Goal: Information Seeking & Learning: Learn about a topic

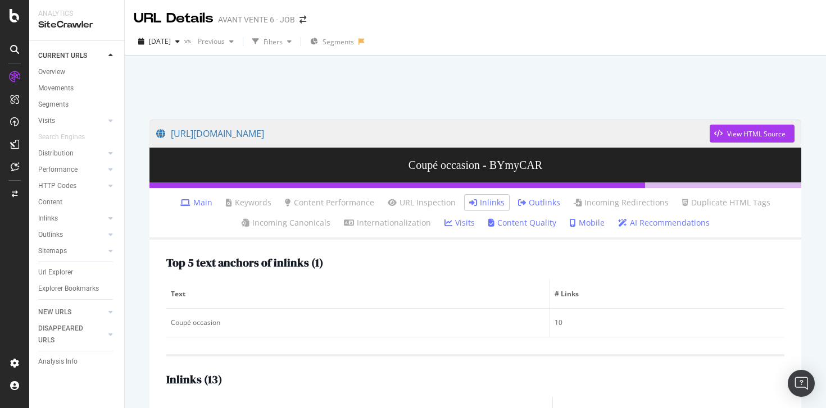
scroll to position [33, 0]
click at [419, 37] on div "[DATE] vs Previous Filters Segments" at bounding box center [475, 44] width 701 height 22
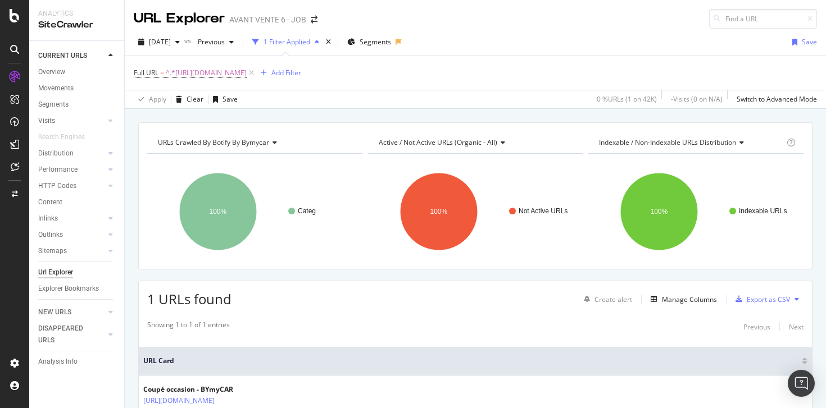
click at [435, 77] on div "Full URL = ^.*[URL][DOMAIN_NAME] Add Filter" at bounding box center [475, 73] width 683 height 34
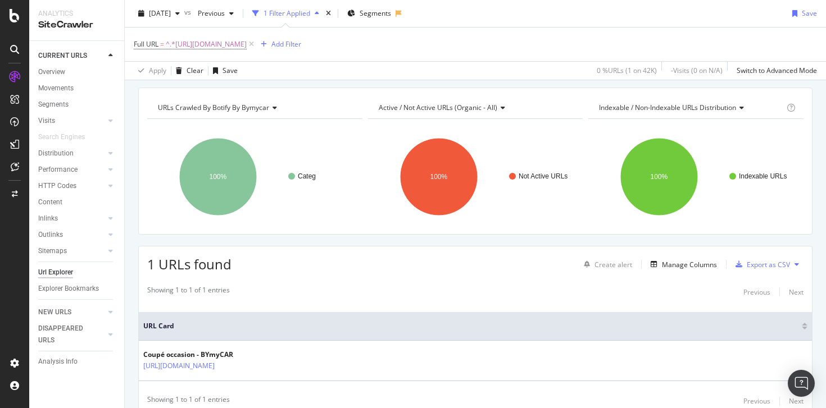
scroll to position [23, 0]
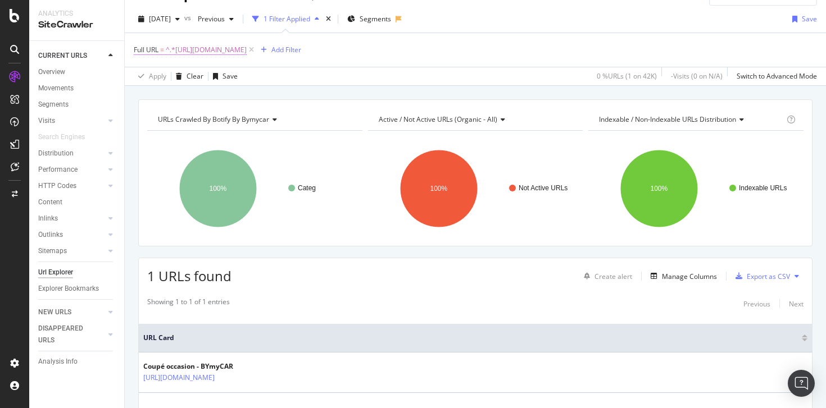
click at [247, 55] on span "^.*[URL][DOMAIN_NAME]" at bounding box center [206, 50] width 81 height 16
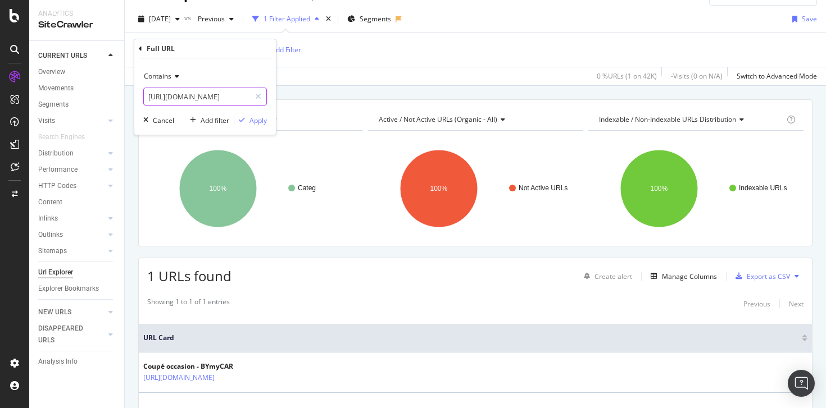
scroll to position [0, 0]
drag, startPoint x: 245, startPoint y: 98, endPoint x: 115, endPoint y: 98, distance: 130.9
click at [115, 98] on body "Analytics SiteCrawler CURRENT URLS Overview Movements Segments Visits Analysis …" at bounding box center [413, 204] width 826 height 408
click at [237, 99] on input "[URL][DOMAIN_NAME]" at bounding box center [197, 97] width 106 height 18
drag, startPoint x: 233, startPoint y: 98, endPoint x: 127, endPoint y: 97, distance: 105.6
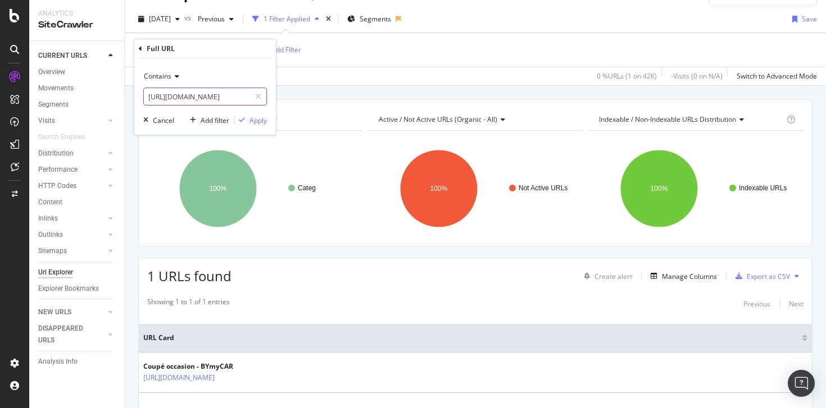
click at [127, 97] on body "Analytics SiteCrawler CURRENT URLS Overview Movements Segments Visits Analysis …" at bounding box center [413, 204] width 826 height 408
click at [230, 95] on input "[URL][DOMAIN_NAME]" at bounding box center [197, 97] width 106 height 18
drag, startPoint x: 232, startPoint y: 97, endPoint x: 125, endPoint y: 95, distance: 106.7
click at [125, 95] on body "Analytics SiteCrawler CURRENT URLS Overview Movements Segments Visits Analysis …" at bounding box center [413, 204] width 826 height 408
click at [224, 99] on input "[URL][DOMAIN_NAME]" at bounding box center [197, 97] width 106 height 18
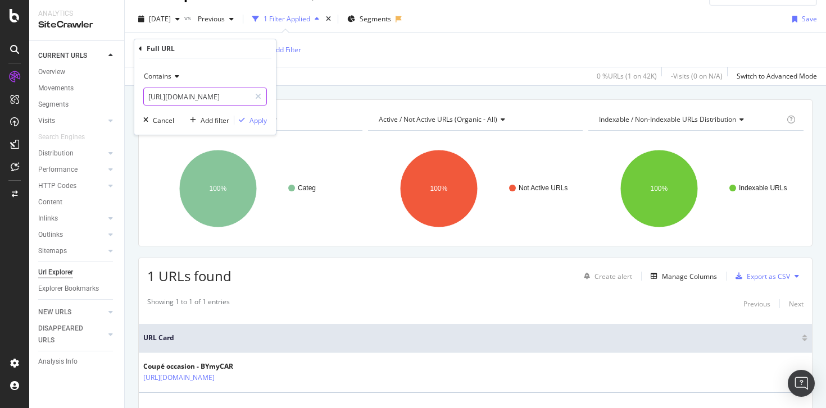
click at [231, 99] on input "[URL][DOMAIN_NAME]" at bounding box center [197, 97] width 106 height 18
drag, startPoint x: 169, startPoint y: 98, endPoint x: 133, endPoint y: 102, distance: 36.7
click at [133, 102] on body "Analytics SiteCrawler CURRENT URLS Overview Movements Segments Visits Analysis …" at bounding box center [413, 204] width 826 height 408
click at [171, 99] on input "coupe-occasion" at bounding box center [197, 97] width 106 height 18
click at [202, 98] on input "occasion" at bounding box center [197, 97] width 106 height 18
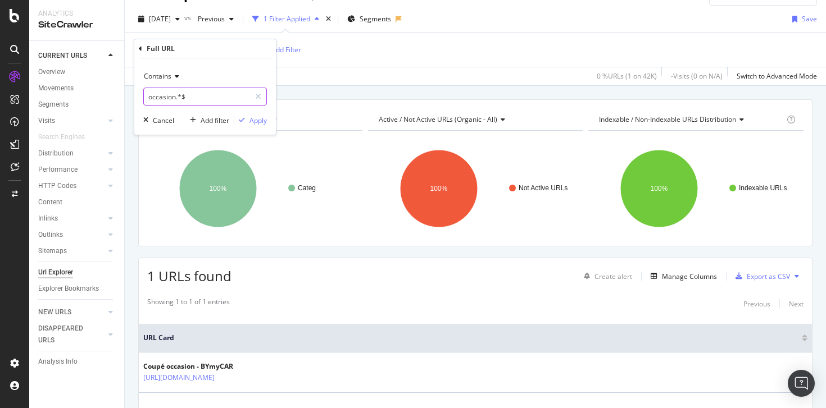
type input "occasion.*$"
click at [260, 119] on div "Apply" at bounding box center [257, 121] width 17 height 10
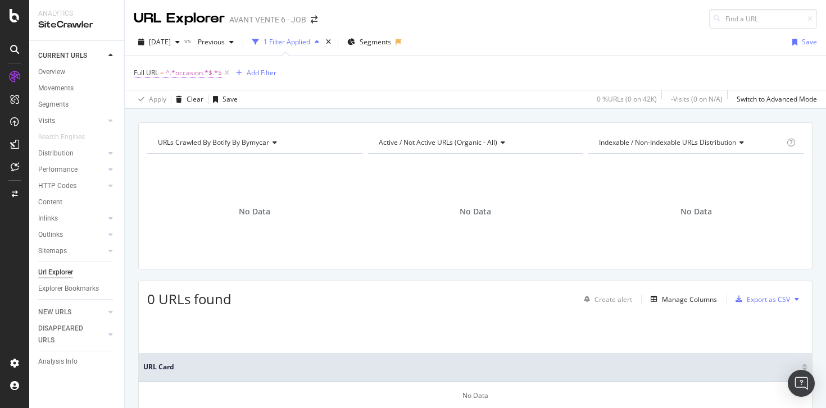
click at [210, 75] on span "^.*occasion.*$.*$" at bounding box center [194, 73] width 56 height 16
click at [192, 122] on input "occasion.*$" at bounding box center [197, 120] width 106 height 18
type input "occasion$"
click at [259, 147] on div "Apply" at bounding box center [257, 144] width 17 height 10
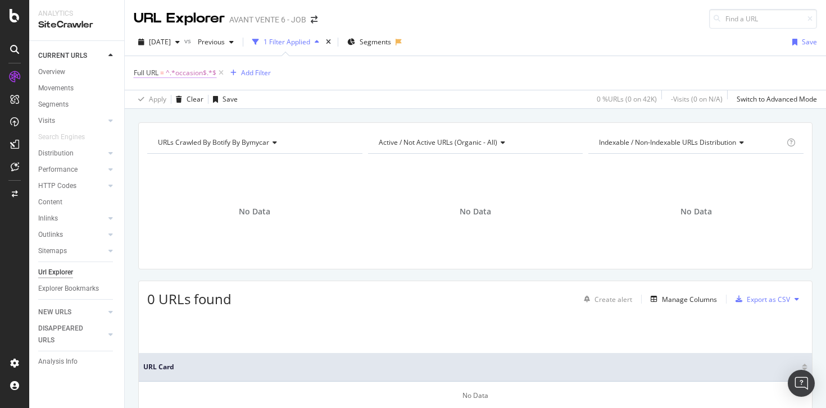
click at [194, 75] on span "^.*occasion$.*$" at bounding box center [191, 73] width 51 height 16
click at [189, 120] on input "occasion$" at bounding box center [197, 120] width 106 height 18
type input "occasion"
click at [253, 142] on div "Apply" at bounding box center [257, 144] width 17 height 10
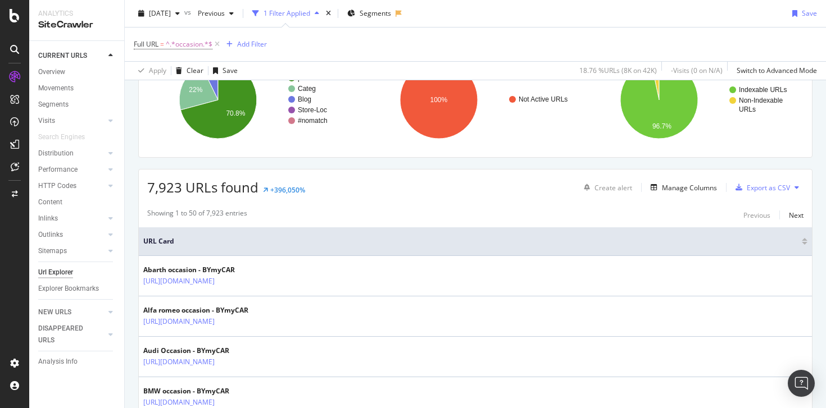
scroll to position [31, 0]
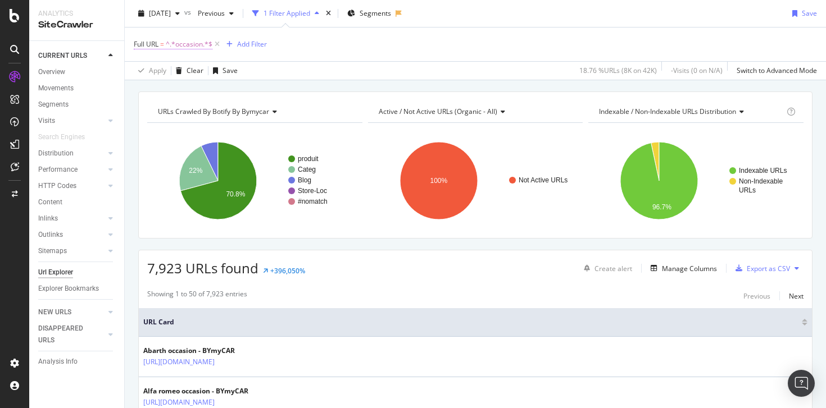
click at [193, 44] on span "^.*occasion.*$" at bounding box center [189, 45] width 47 height 16
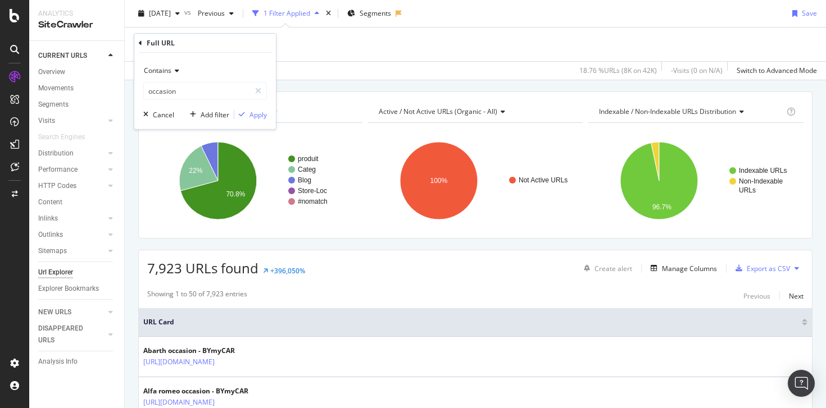
click at [352, 54] on div "Full URL = ^.*occasion.*$ Add Filter" at bounding box center [475, 45] width 683 height 34
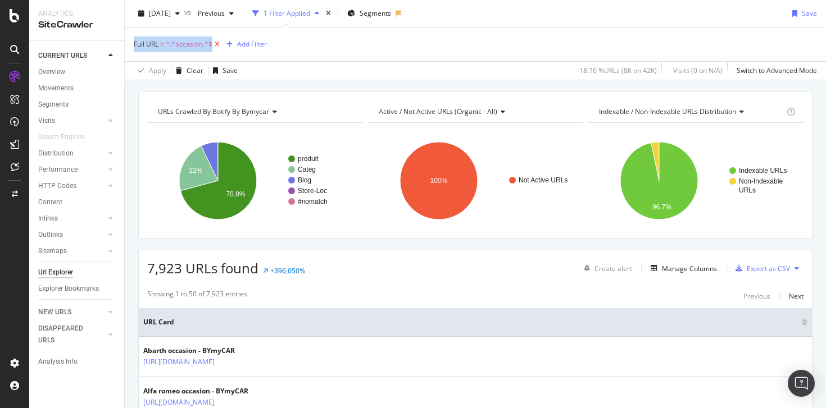
drag, startPoint x: 128, startPoint y: 36, endPoint x: 220, endPoint y: 45, distance: 93.1
click at [220, 45] on div "Full URL = ^.*occasion.*$ Add Filter Apply Clear Save 18.76 % URLs ( 8K on 42K …" at bounding box center [475, 53] width 701 height 53
copy div "Full URL = ^.*occasion.*$"
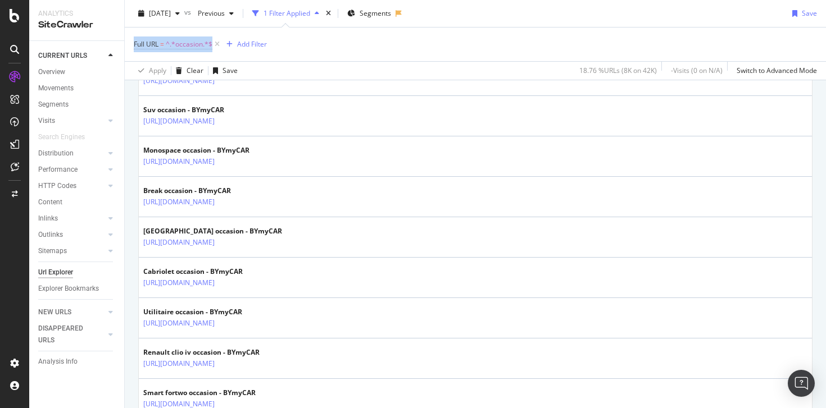
scroll to position [2065, 0]
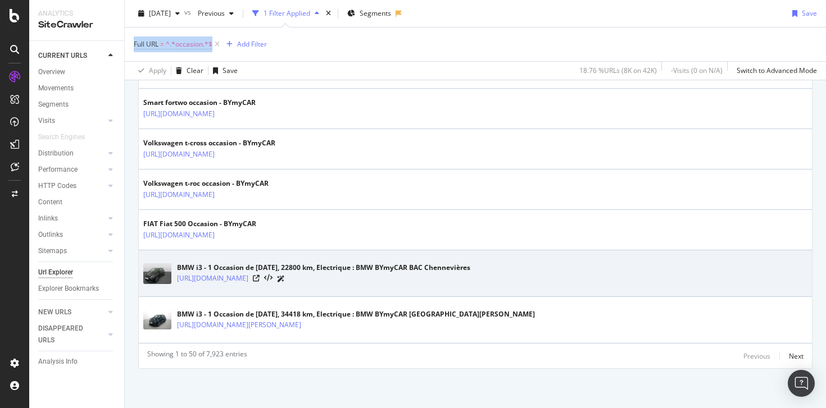
copy link "[URL][DOMAIN_NAME]"
drag, startPoint x: 496, startPoint y: 277, endPoint x: 176, endPoint y: 278, distance: 320.2
click at [176, 278] on div "BMW i3 - 1 Occasion de [DATE], 22800 km, Electrique : BMW BYmyCAR BAC Chenneviè…" at bounding box center [475, 273] width 664 height 28
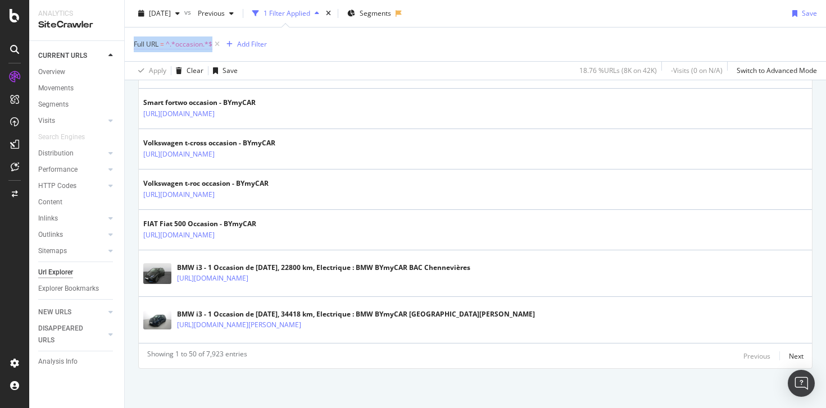
click at [194, 47] on span "^.*occasion.*$" at bounding box center [189, 45] width 47 height 16
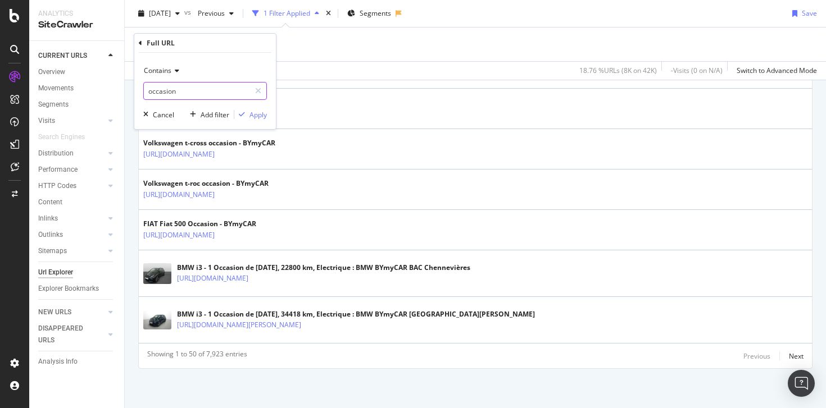
click at [188, 93] on input "occasion" at bounding box center [197, 91] width 106 height 18
paste input "-occasion$"
type input "-occasion$"
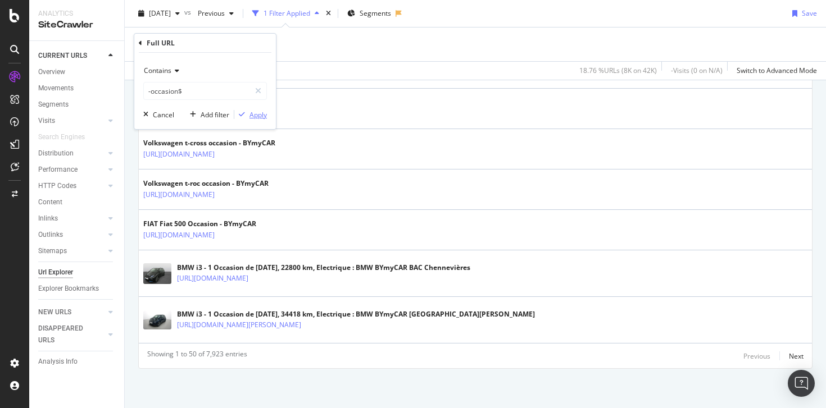
click at [257, 116] on div "Apply" at bounding box center [257, 115] width 17 height 10
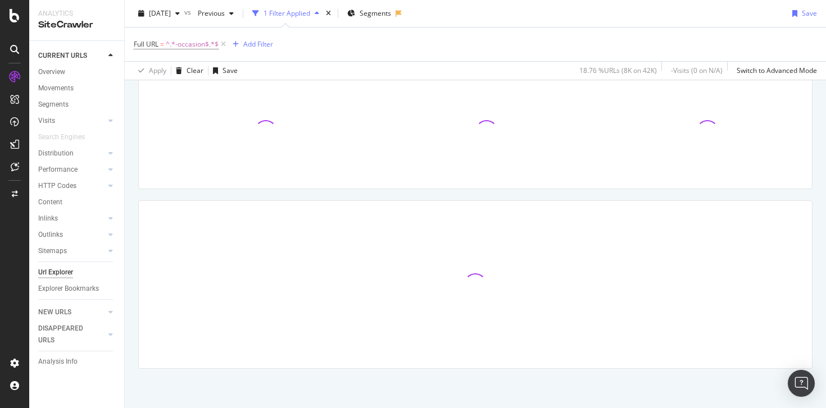
scroll to position [80, 0]
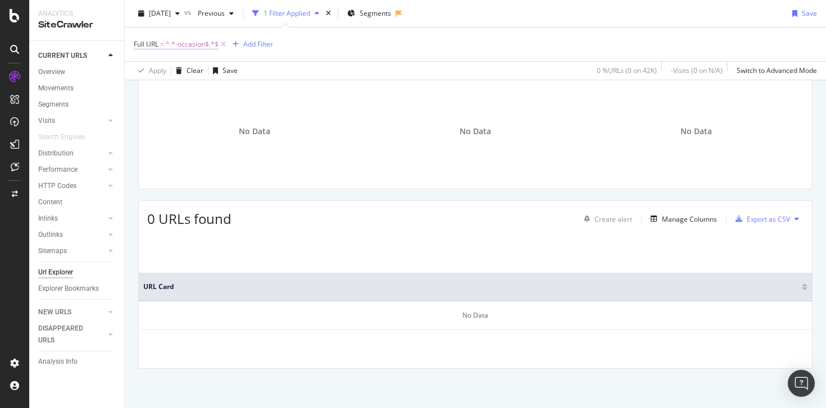
click at [199, 49] on span "^.*-occasion$.*$" at bounding box center [192, 45] width 53 height 16
click at [194, 93] on input "-occasion$" at bounding box center [197, 91] width 106 height 18
type input "-occasion"
click at [257, 112] on div "Apply" at bounding box center [257, 115] width 17 height 10
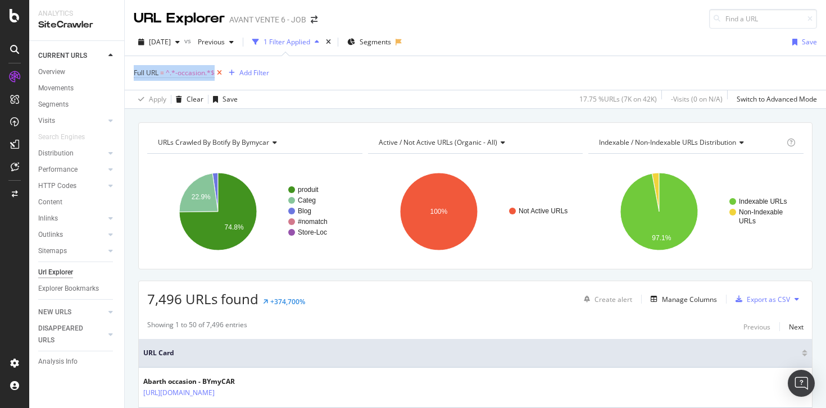
drag, startPoint x: 129, startPoint y: 72, endPoint x: 216, endPoint y: 78, distance: 87.2
click at [216, 78] on div "Full URL = ^.*-occasion.*$ Add Filter Apply Clear Save 17.75 % URLs ( 7K on 42K…" at bounding box center [475, 82] width 701 height 53
copy div "Full URL = ^.*-occasion.*$"
click at [63, 78] on div "Overview" at bounding box center [81, 73] width 86 height 14
click at [58, 72] on div "Overview" at bounding box center [51, 72] width 27 height 12
